Goal: Task Accomplishment & Management: Use online tool/utility

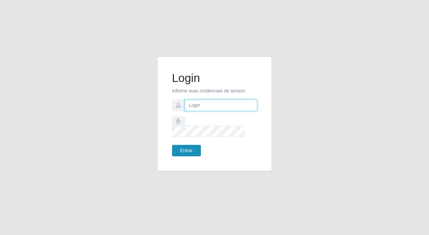
type input "[PERSON_NAME][EMAIL_ADDRESS][DOMAIN_NAME]"
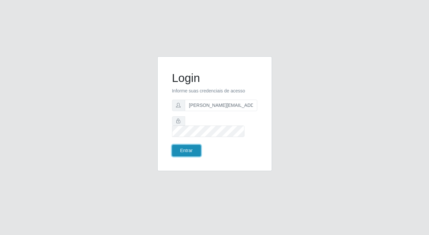
drag, startPoint x: 194, startPoint y: 151, endPoint x: 188, endPoint y: 144, distance: 9.5
click at [193, 149] on button "Entrar" at bounding box center [186, 150] width 29 height 11
click at [188, 145] on button "Entrar" at bounding box center [186, 150] width 29 height 11
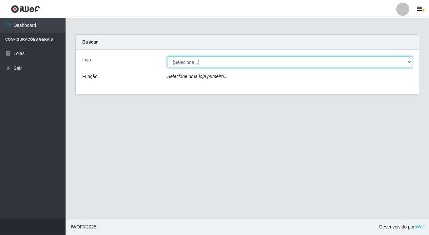
click at [223, 59] on select "[Selecione...] Rede Potiguar 2 - Macaíba" at bounding box center [289, 61] width 245 height 11
select select "101"
click at [167, 56] on select "[Selecione...] Rede Potiguar 2 - Macaíba" at bounding box center [289, 61] width 245 height 11
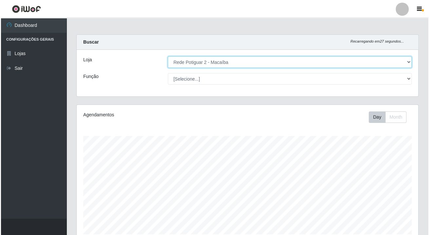
scroll to position [185, 0]
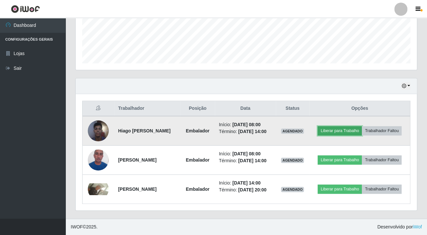
click at [347, 126] on button "Liberar para Trabalho" at bounding box center [340, 130] width 44 height 9
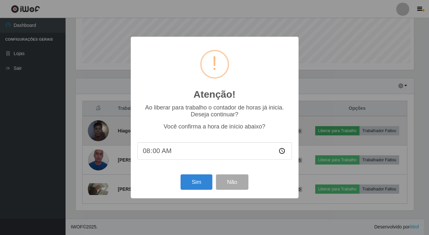
scroll to position [136, 338]
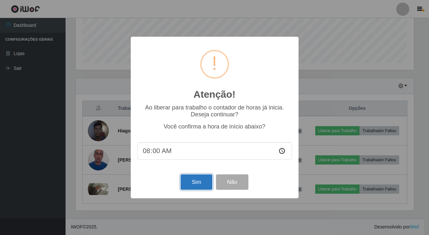
click at [203, 184] on button "Sim" at bounding box center [197, 181] width 32 height 15
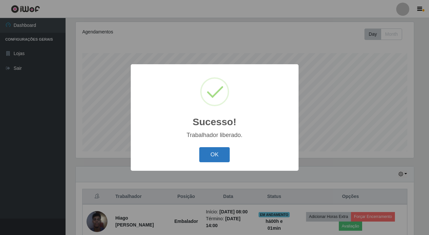
click at [226, 155] on button "OK" at bounding box center [214, 154] width 30 height 15
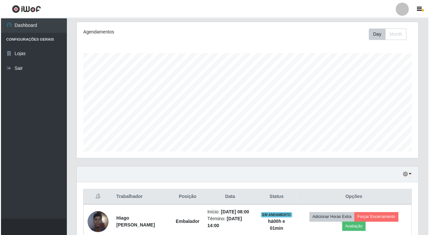
scroll to position [206, 0]
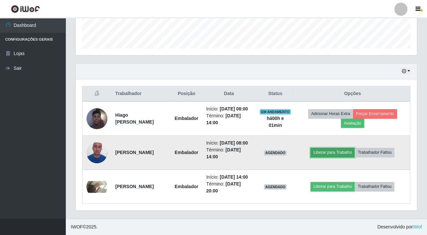
click at [330, 148] on button "Liberar para Trabalho" at bounding box center [333, 152] width 44 height 9
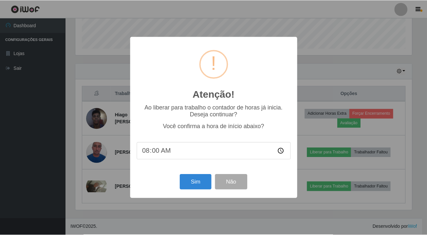
scroll to position [136, 338]
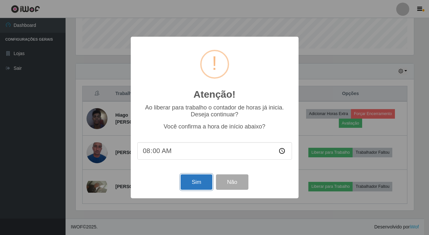
click at [193, 182] on button "Sim" at bounding box center [197, 181] width 32 height 15
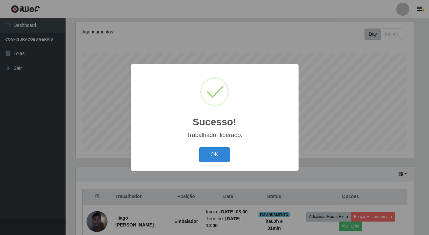
click at [207, 146] on div "OK Cancel" at bounding box center [214, 154] width 155 height 19
click at [209, 150] on button "OK" at bounding box center [214, 154] width 30 height 15
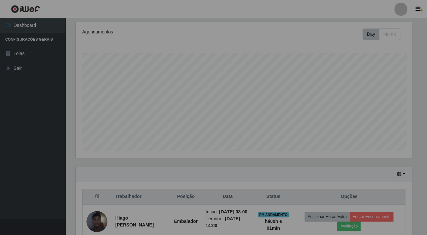
scroll to position [136, 341]
